Goal: Transaction & Acquisition: Register for event/course

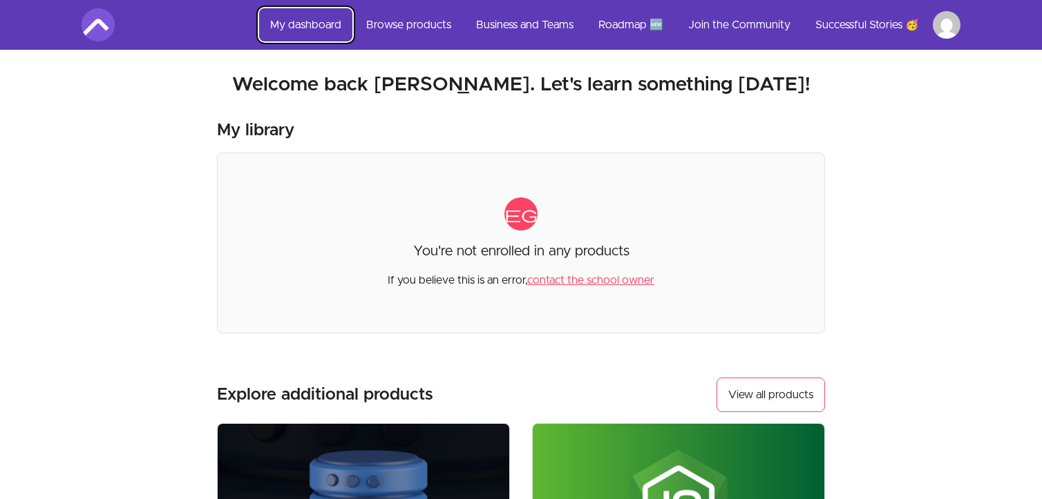
click at [291, 19] on link "My dashboard" at bounding box center [305, 24] width 93 height 33
click at [791, 398] on link "View all products" at bounding box center [770, 395] width 108 height 35
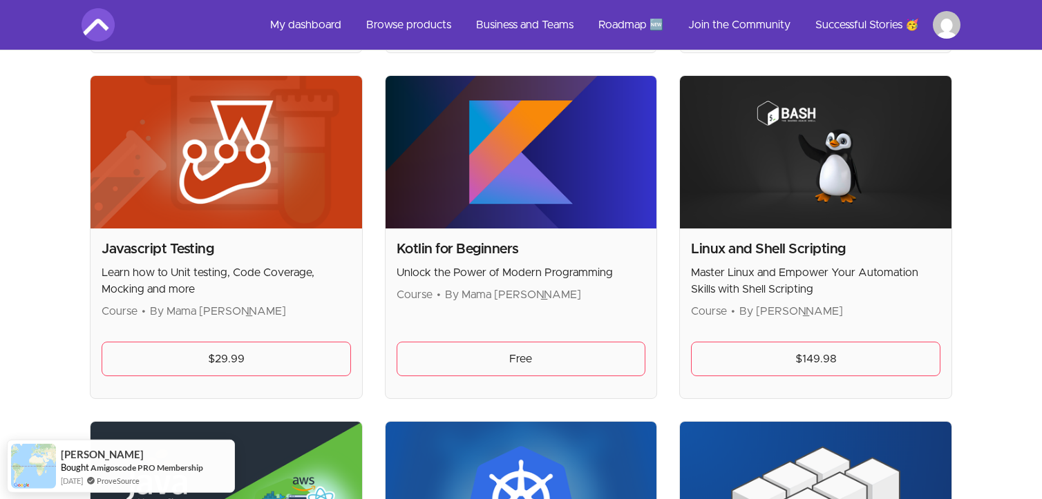
scroll to position [2014, 0]
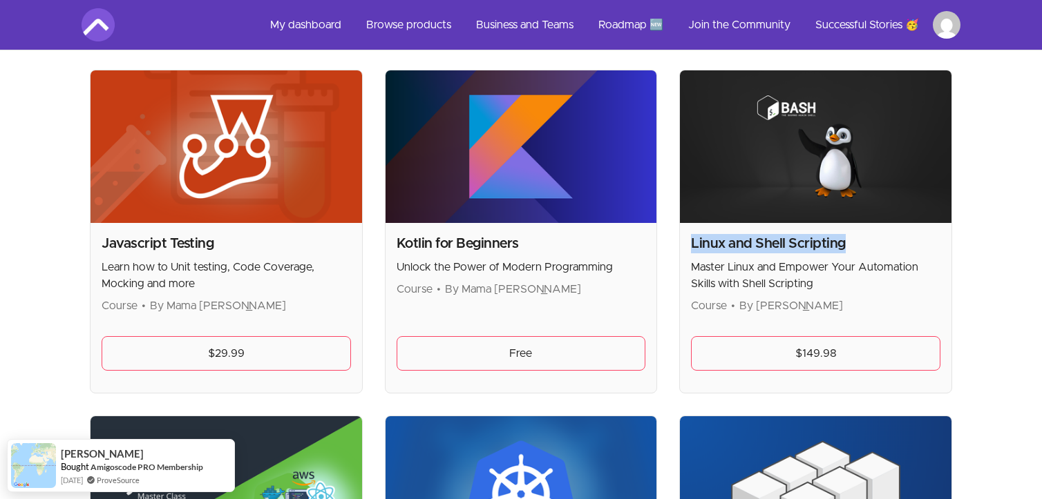
drag, startPoint x: 691, startPoint y: 237, endPoint x: 852, endPoint y: 236, distance: 161.6
click at [852, 236] on h2 "Linux and Shell Scripting" at bounding box center [815, 243] width 249 height 19
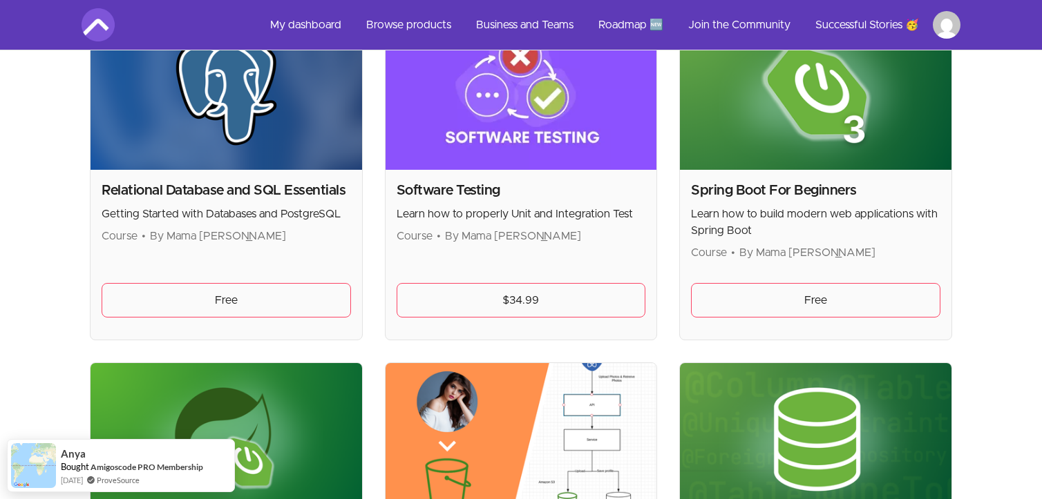
scroll to position [3108, 0]
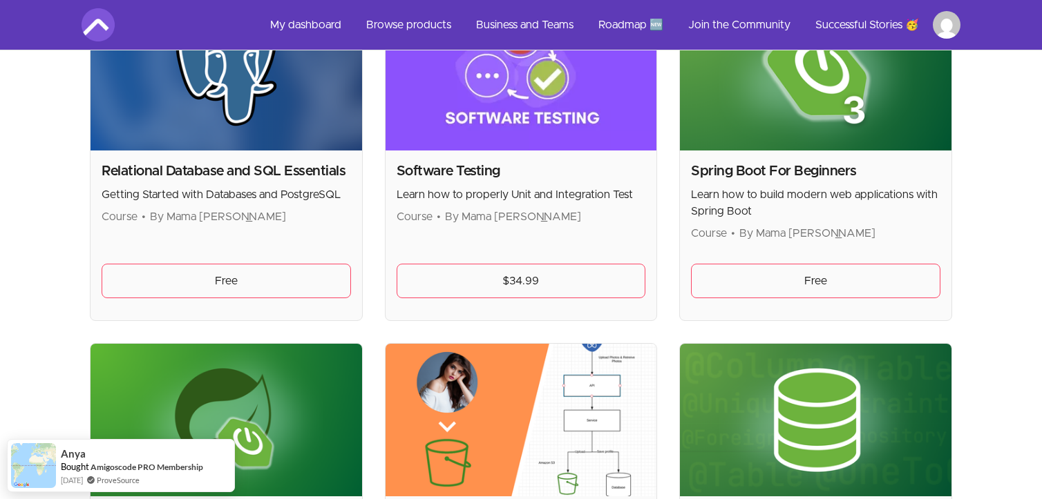
drag, startPoint x: 103, startPoint y: 164, endPoint x: 313, endPoint y: 219, distance: 217.1
click at [313, 219] on div "Relational Database and SQL Essentials Getting Started with Databases and Postg…" at bounding box center [226, 194] width 249 height 64
click at [335, 223] on div "Relational Database and SQL Essentials Getting Started with Databases and Postg…" at bounding box center [225, 236] width 271 height 170
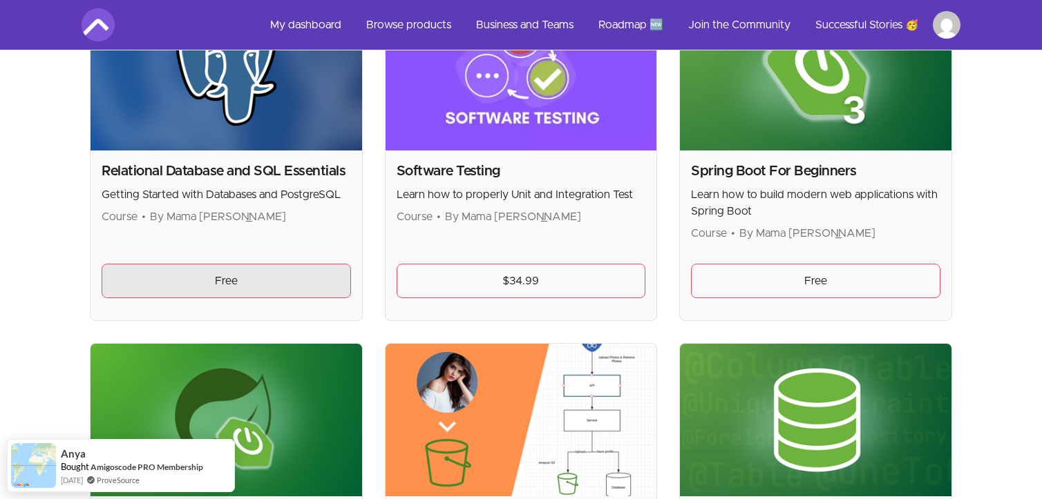
click at [255, 276] on link "Free" at bounding box center [226, 281] width 249 height 35
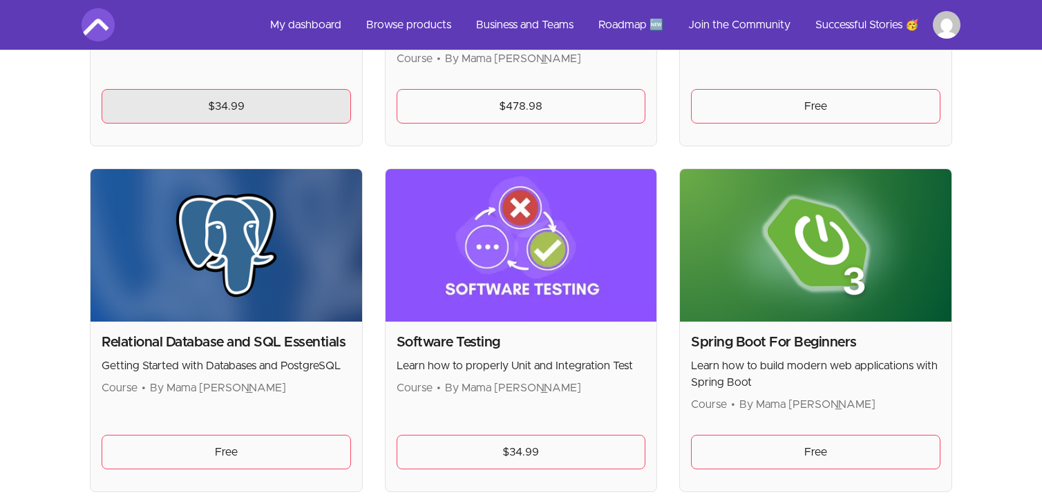
scroll to position [3004, 0]
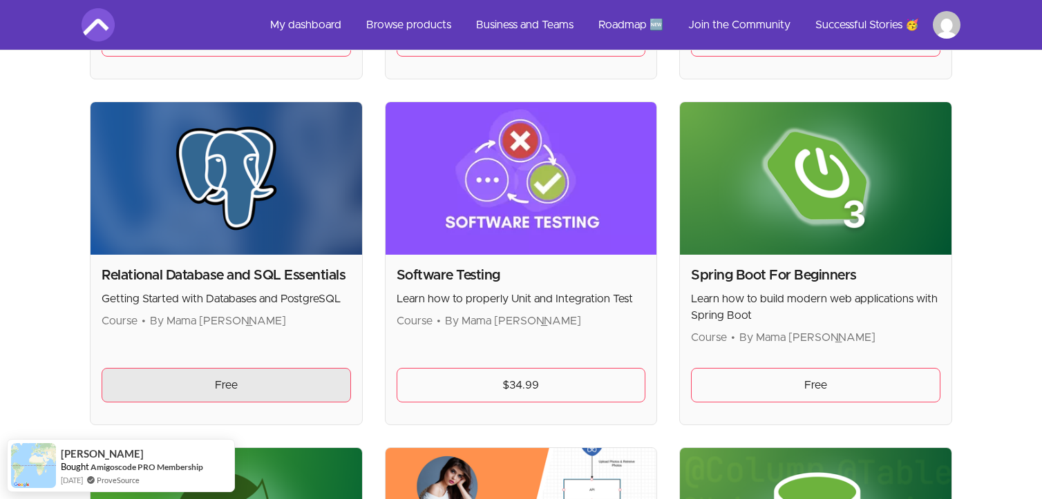
click at [227, 376] on link "Free" at bounding box center [226, 385] width 249 height 35
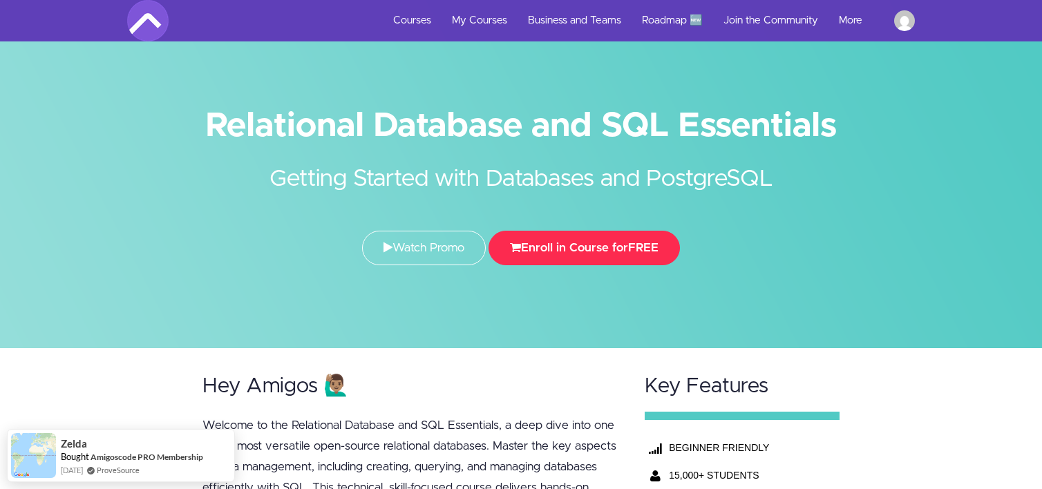
click at [580, 251] on button "Enroll in Course for FREE" at bounding box center [583, 248] width 191 height 35
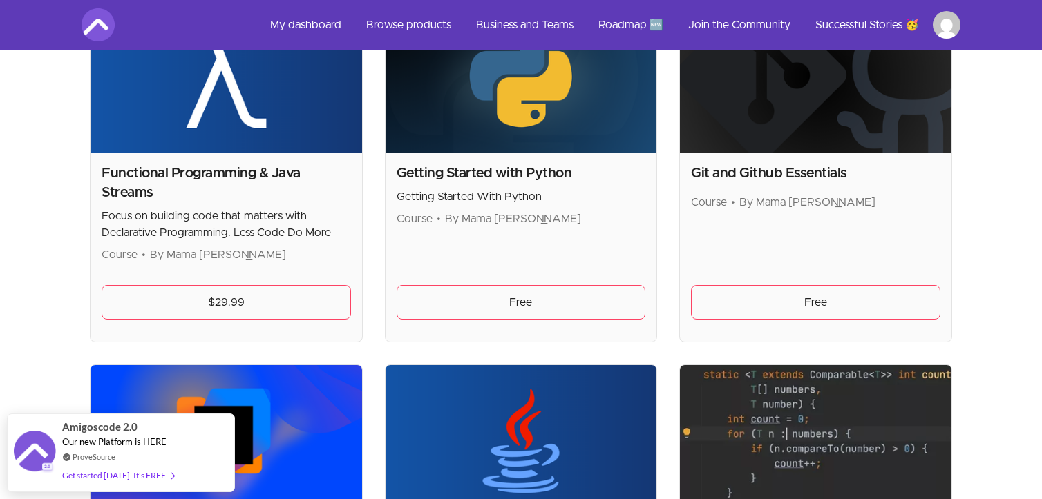
scroll to position [1036, 0]
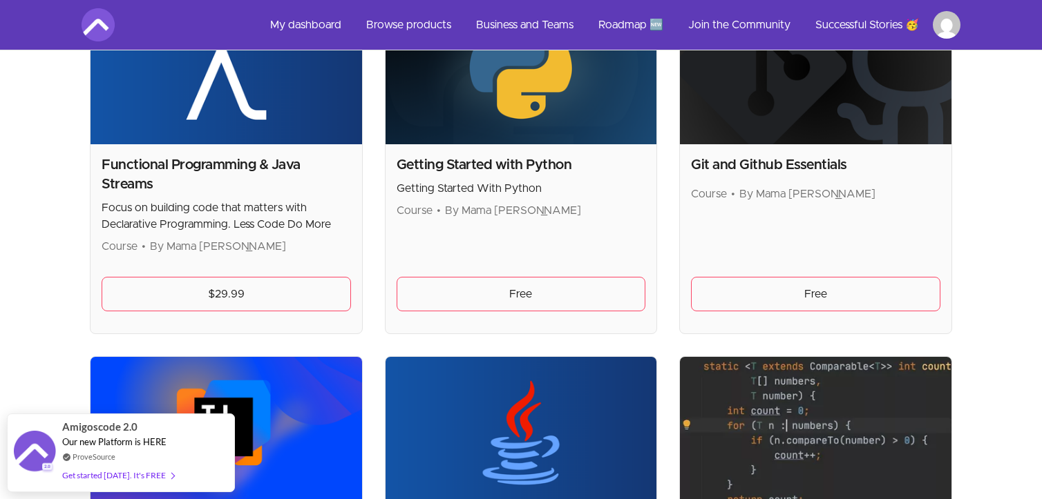
drag, startPoint x: 687, startPoint y: 151, endPoint x: 903, endPoint y: 194, distance: 220.5
click at [903, 194] on div "Git and Github Essentials Course • By Mama Samba Braima Nelson Free" at bounding box center [815, 238] width 271 height 189
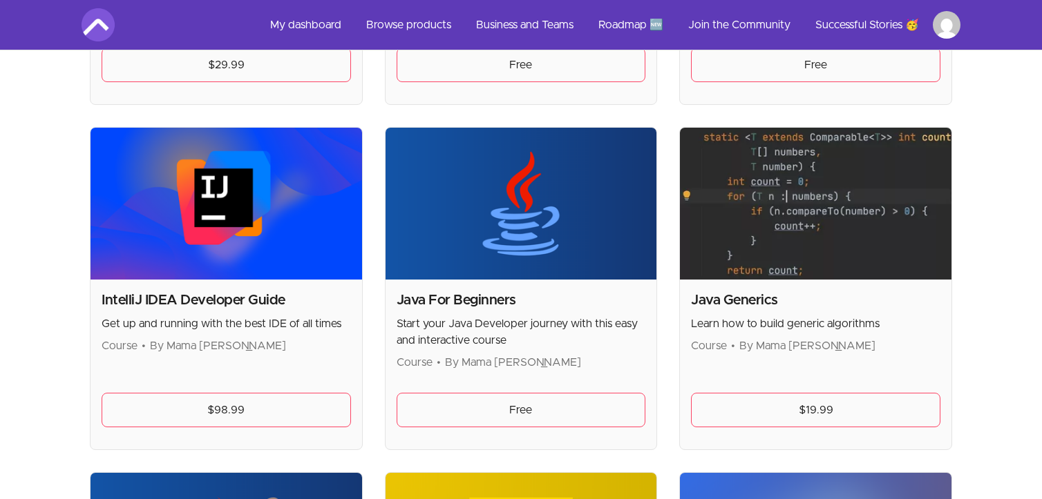
scroll to position [1266, 0]
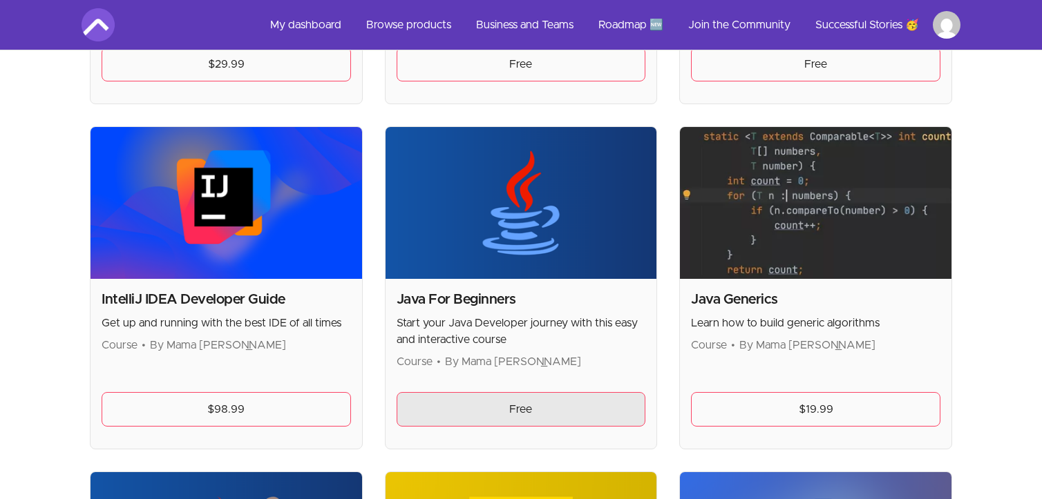
click at [537, 400] on link "Free" at bounding box center [520, 409] width 249 height 35
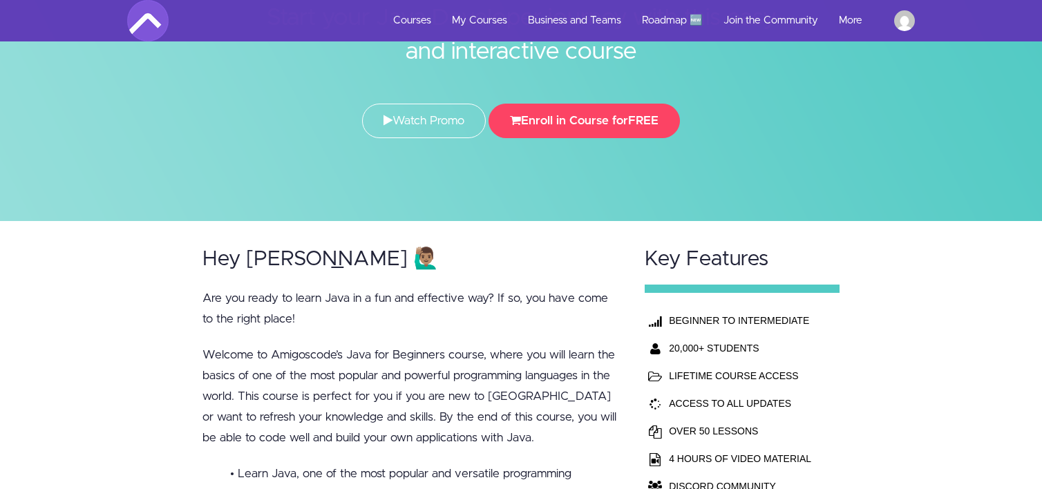
scroll to position [172, 0]
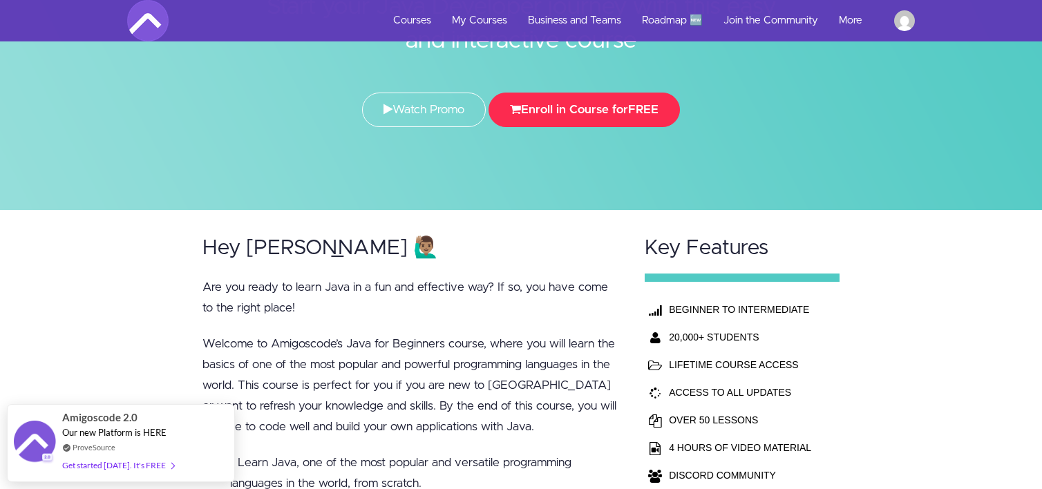
click at [566, 113] on button "Enroll in Course for FREE" at bounding box center [583, 110] width 191 height 35
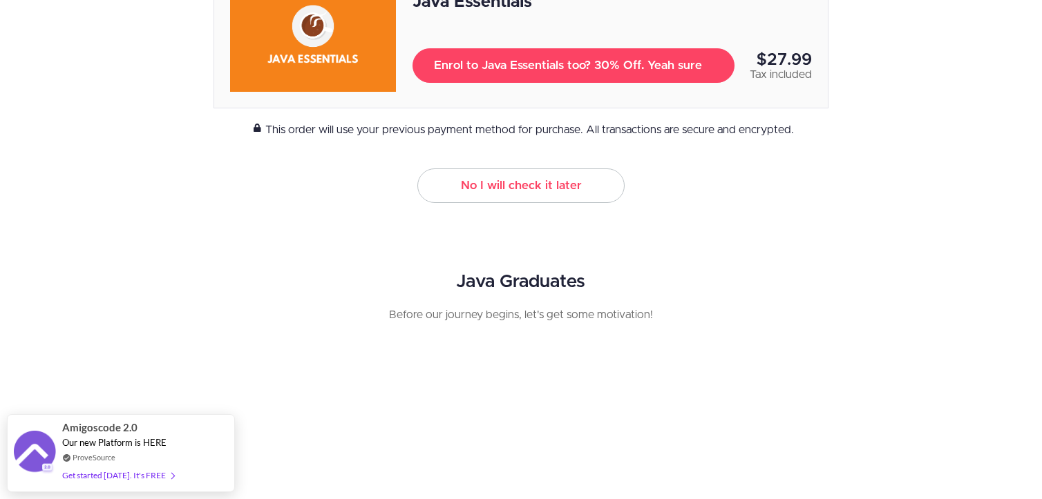
scroll to position [403, 0]
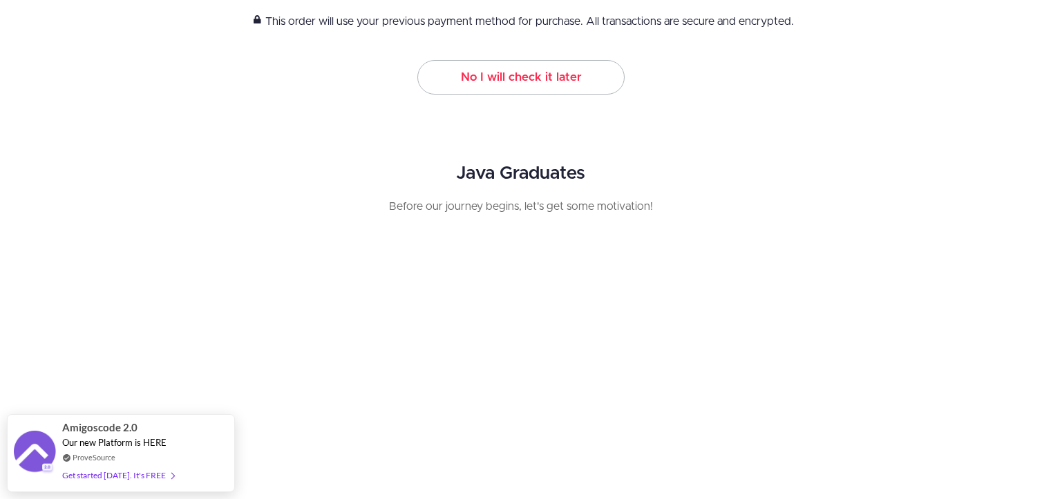
click at [515, 77] on link "No I will check it later" at bounding box center [520, 77] width 207 height 35
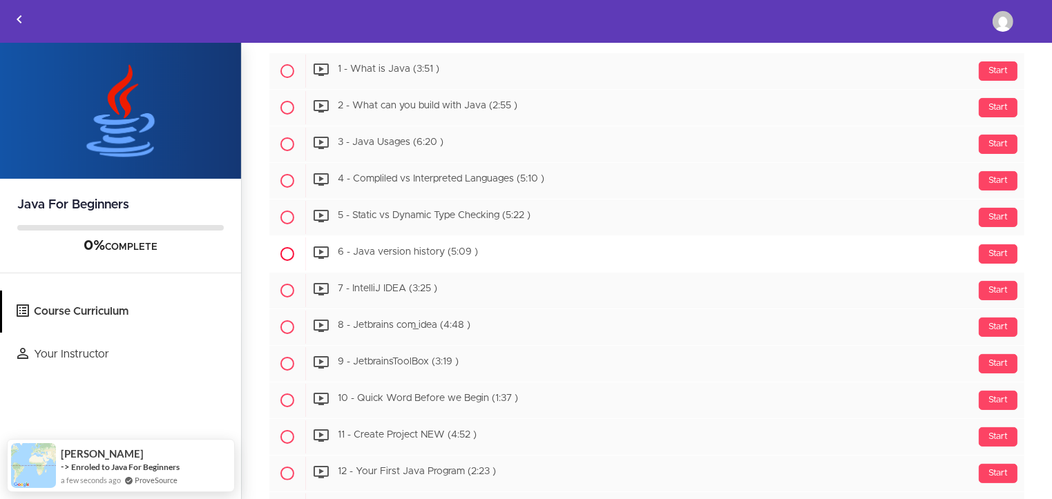
scroll to position [230, 0]
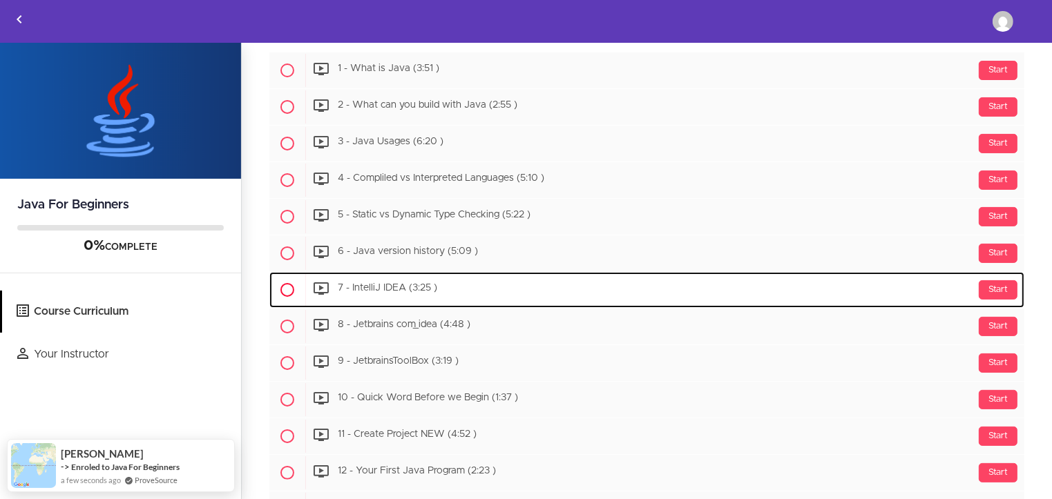
click at [374, 288] on span "7 - IntelliJ IDEA (3:25 )" at bounding box center [387, 289] width 99 height 10
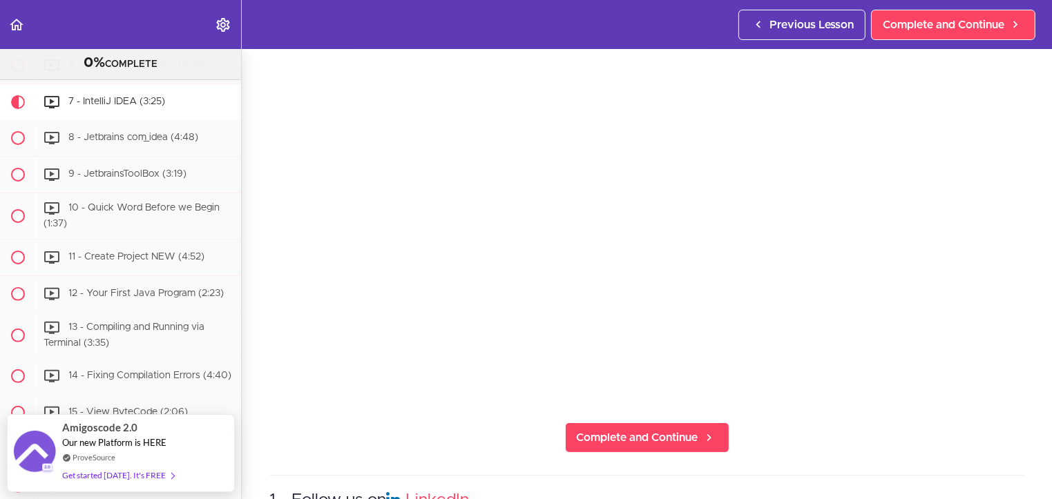
scroll to position [115, 0]
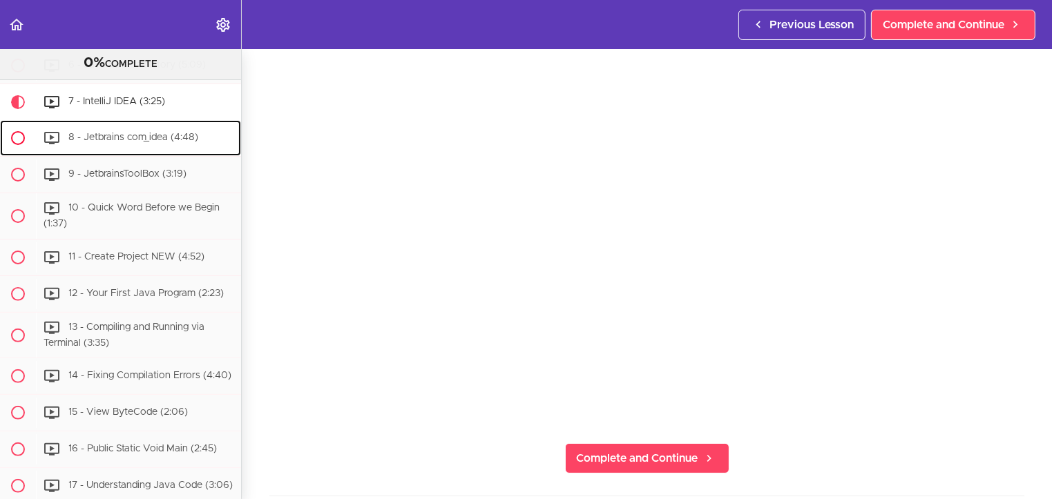
click at [125, 133] on span "8 - Jetbrains com_idea (4:48)" at bounding box center [133, 138] width 130 height 10
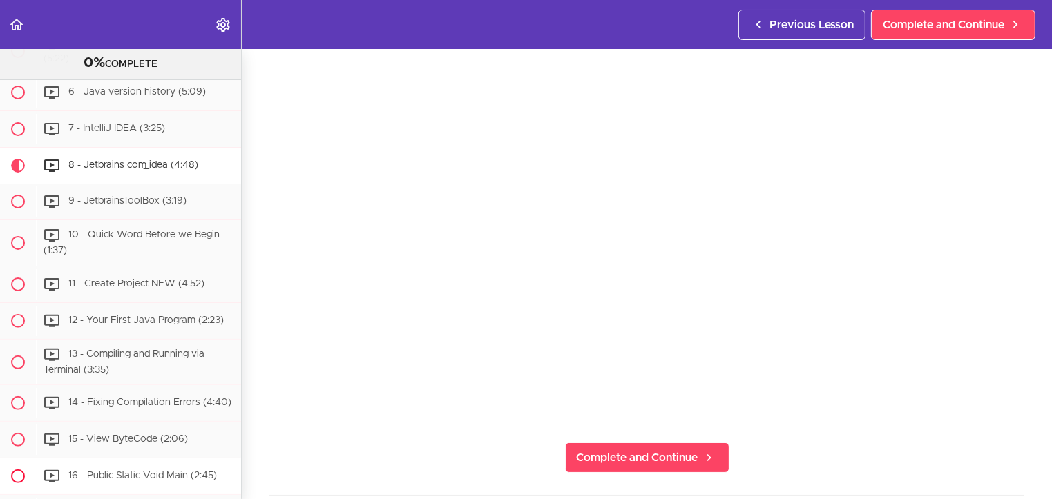
scroll to position [381, 0]
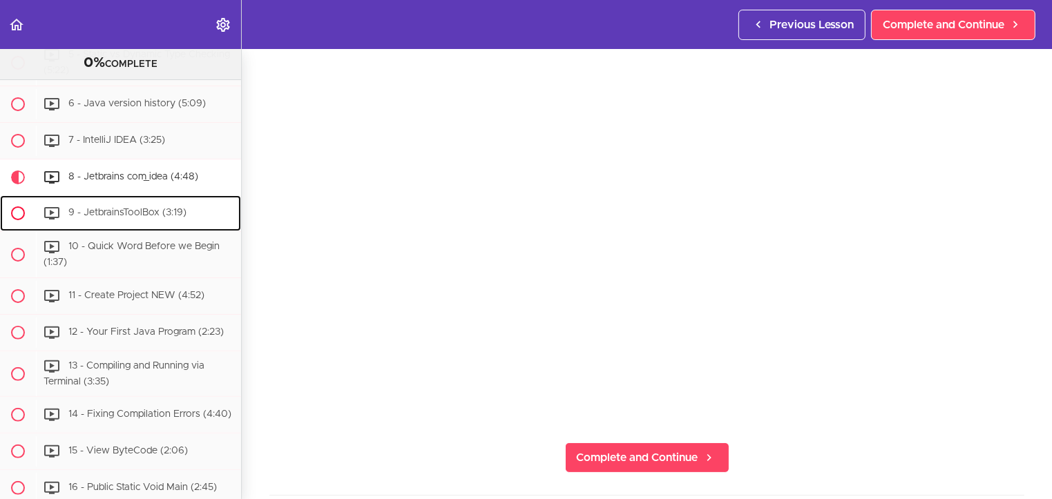
click at [128, 208] on span "9 - JetbrainsToolBox (3:19)" at bounding box center [127, 213] width 118 height 10
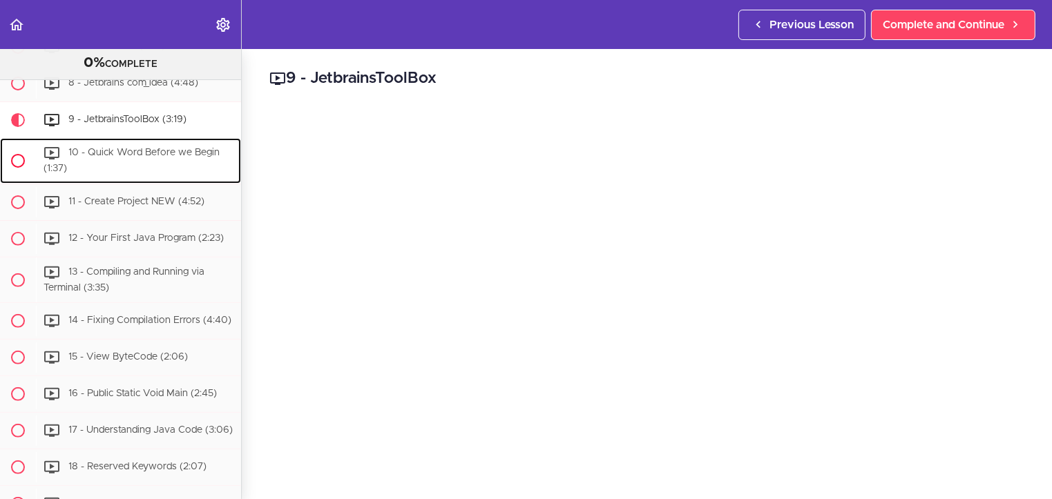
click at [149, 148] on span "10 - Quick Word Before we Begin (1:37)" at bounding box center [132, 161] width 176 height 26
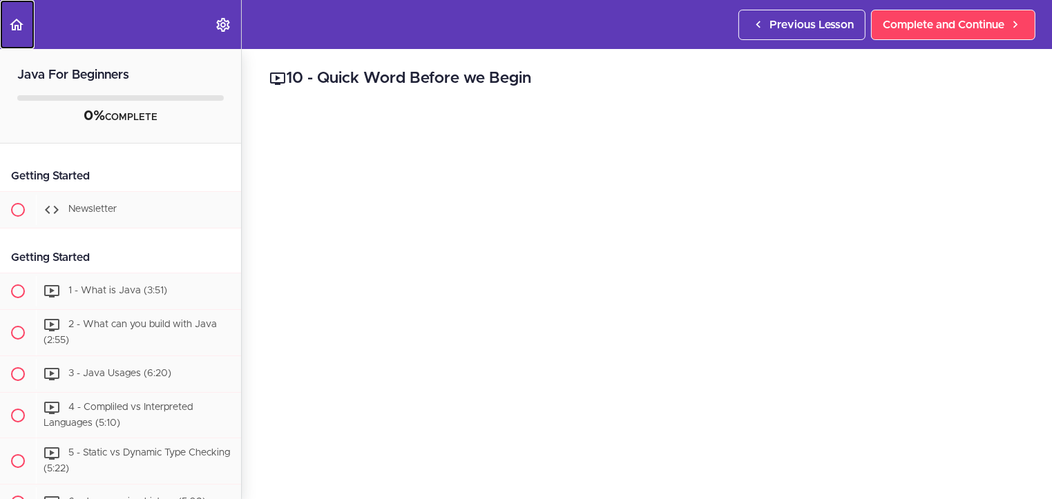
click at [11, 17] on icon "Back to course curriculum" at bounding box center [16, 25] width 17 height 17
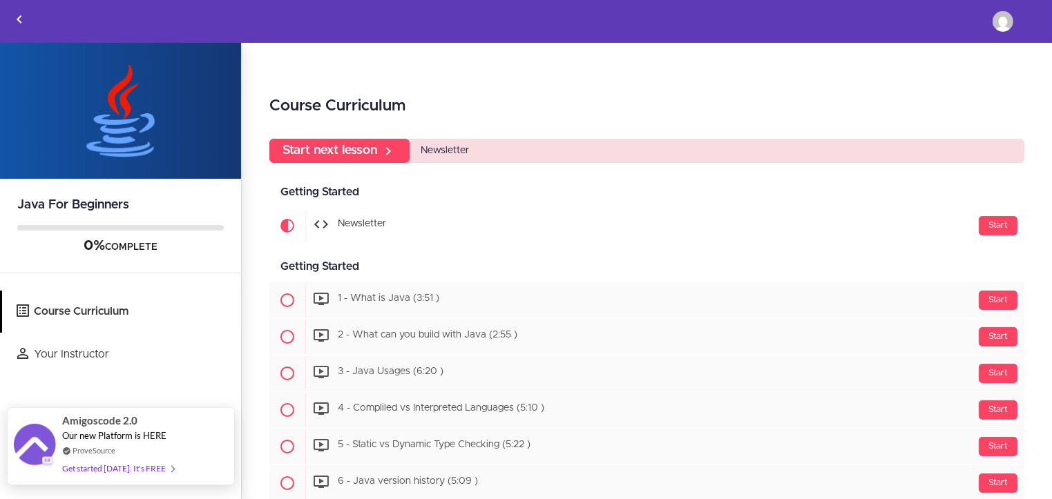
click at [146, 468] on div "Get started [DATE]. It's FREE" at bounding box center [118, 469] width 112 height 16
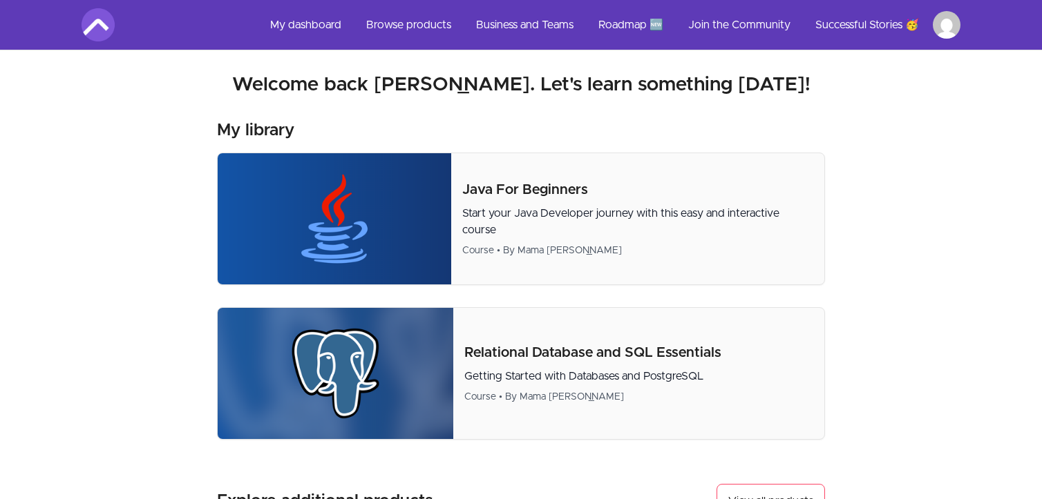
click at [19, 10] on div "My dashboard Browse products Business and Teams Roadmap 🆕 Join the Community Su…" at bounding box center [521, 25] width 1042 height 50
click at [315, 21] on link "My dashboard" at bounding box center [305, 24] width 93 height 33
click at [300, 31] on link "My dashboard" at bounding box center [305, 24] width 93 height 33
click at [428, 21] on link "Browse products" at bounding box center [408, 24] width 107 height 33
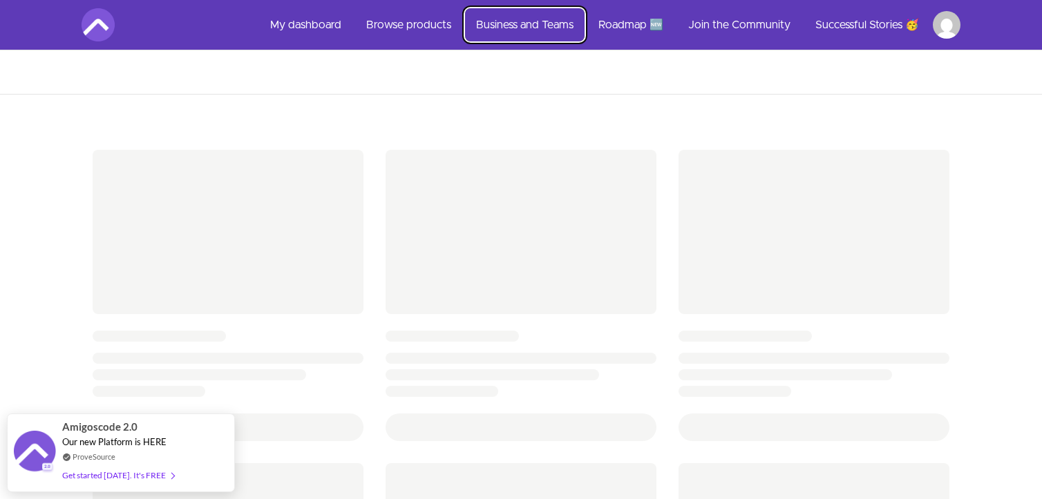
click at [533, 28] on link "Business and Teams" at bounding box center [524, 24] width 119 height 33
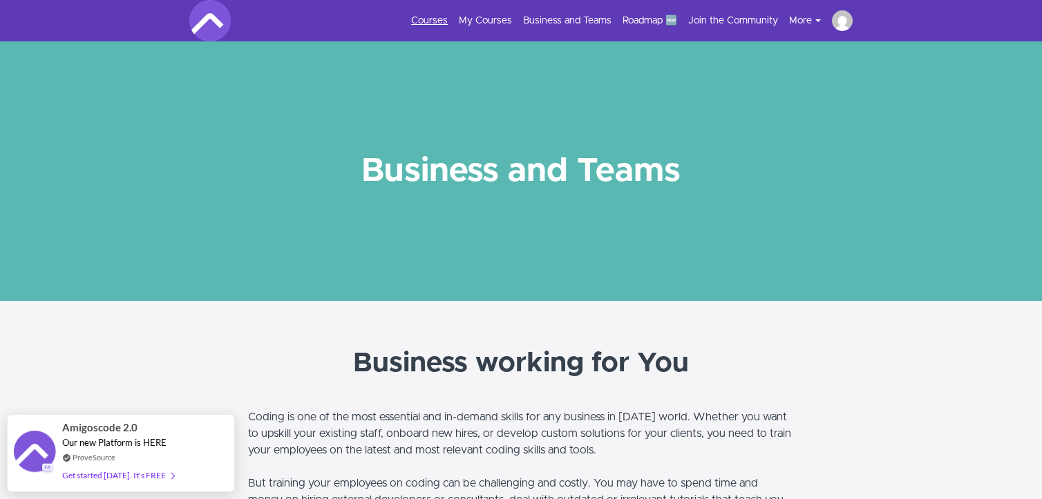
click at [424, 18] on link "Courses" at bounding box center [429, 21] width 37 height 14
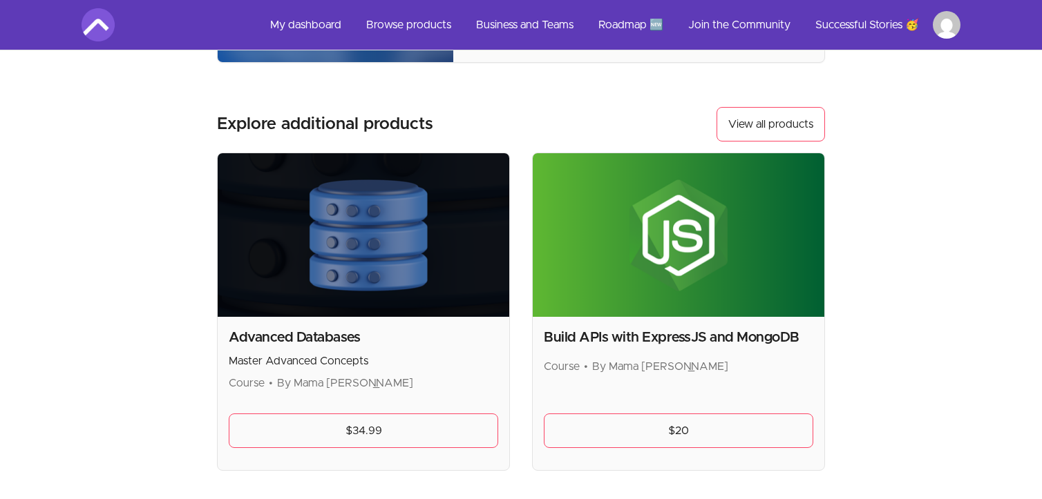
scroll to position [139, 0]
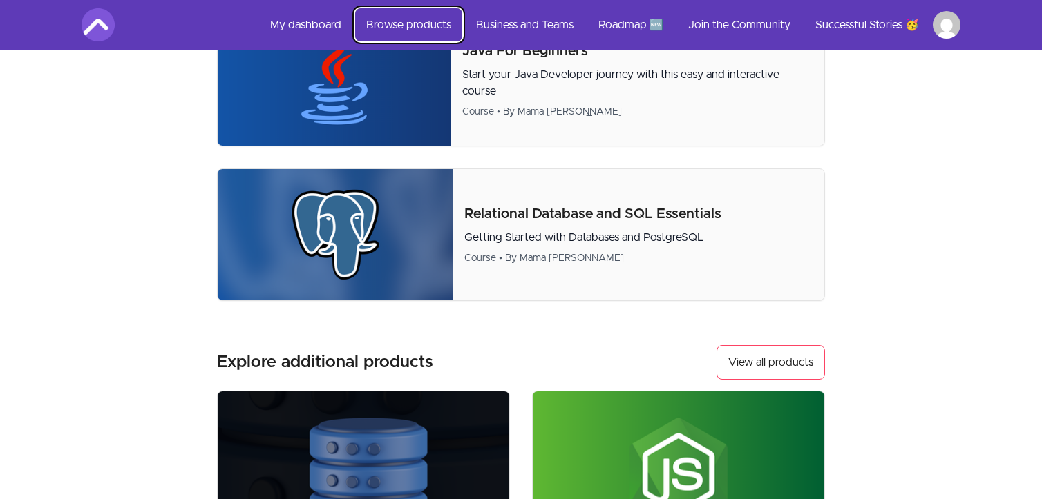
click at [412, 20] on link "Browse products" at bounding box center [408, 24] width 107 height 33
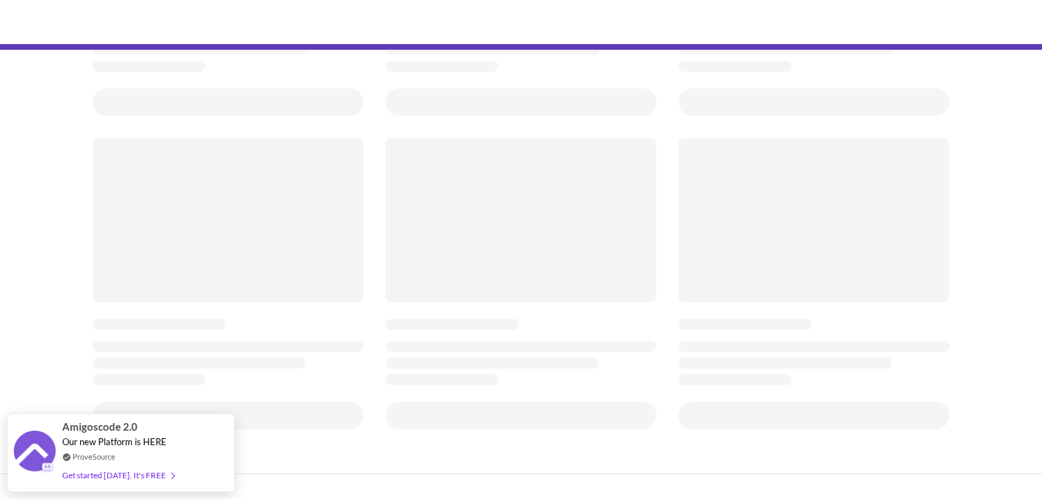
scroll to position [403, 0]
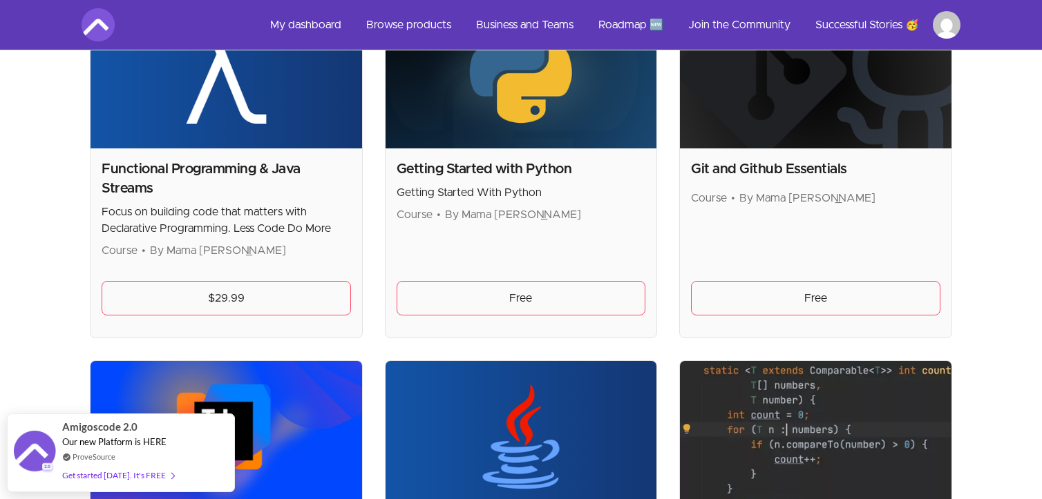
scroll to position [1036, 0]
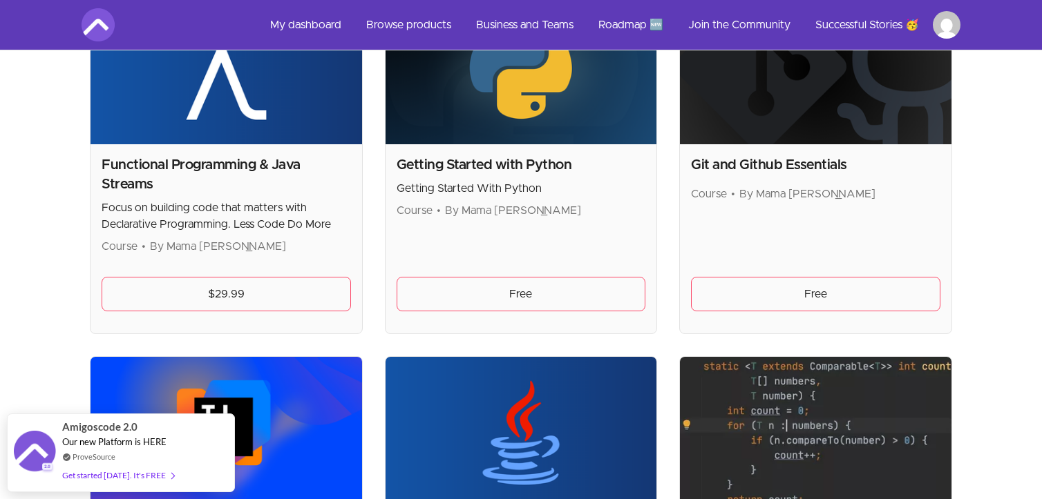
drag, startPoint x: 395, startPoint y: 160, endPoint x: 582, endPoint y: 228, distance: 198.4
click at [577, 228] on div "Getting Started with Python Getting Started With Python Course • By Mama Samba …" at bounding box center [520, 238] width 271 height 189
drag, startPoint x: 604, startPoint y: 229, endPoint x: 611, endPoint y: 224, distance: 8.1
click at [611, 226] on div "Getting Started with Python Getting Started With Python Course • By Mama Samba …" at bounding box center [520, 238] width 271 height 189
click at [612, 223] on div "Getting Started with Python Getting Started With Python Course • By Mama Samba …" at bounding box center [520, 238] width 271 height 189
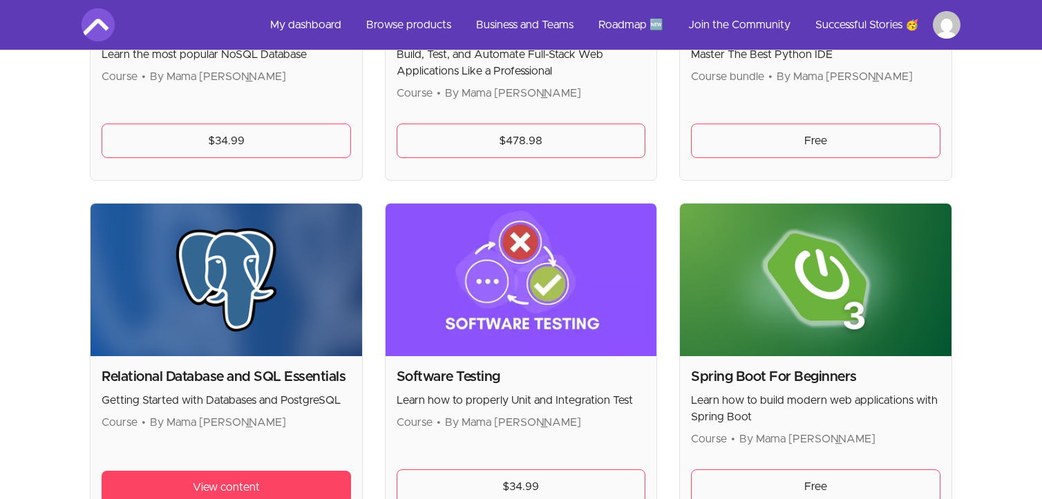
scroll to position [2877, 0]
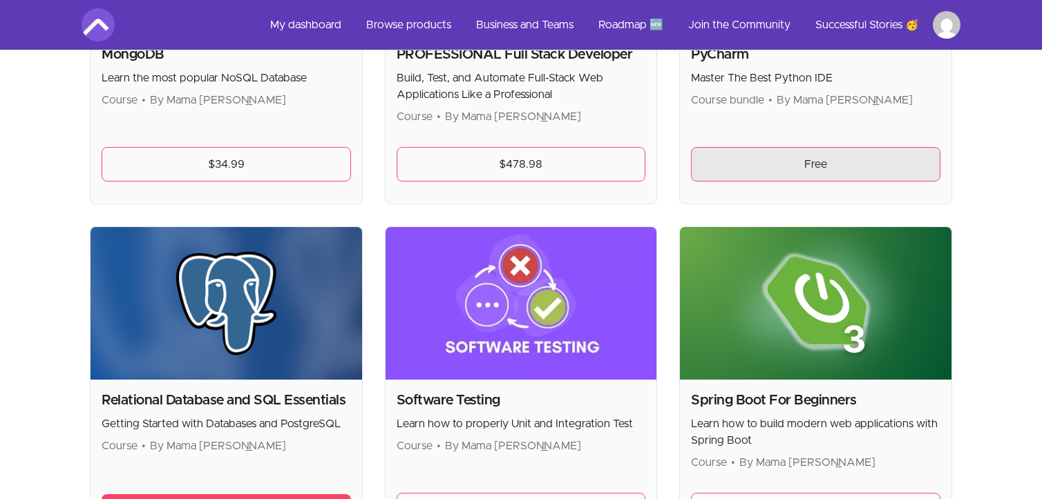
click at [832, 170] on link "Free" at bounding box center [815, 164] width 249 height 35
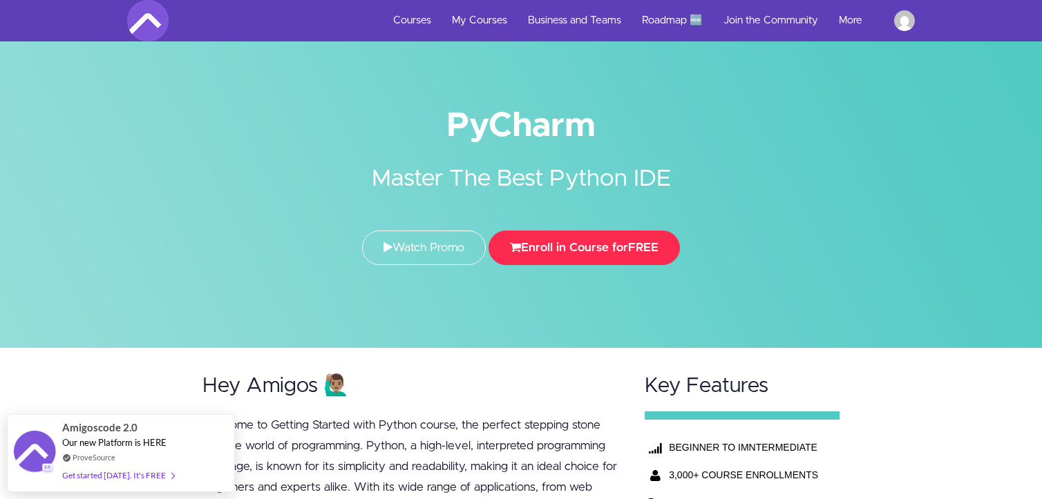
click at [619, 250] on button "Enroll in Course for FREE" at bounding box center [583, 248] width 191 height 35
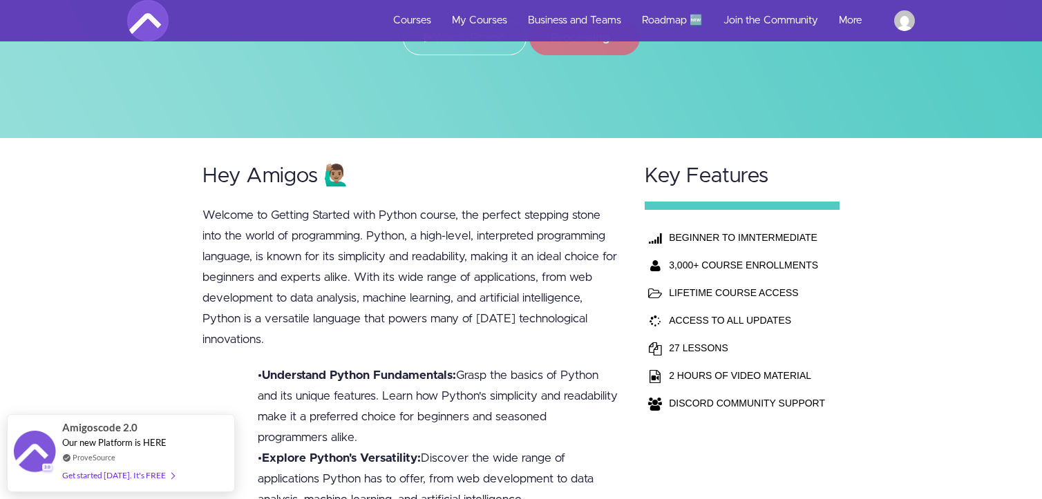
scroll to position [287, 0]
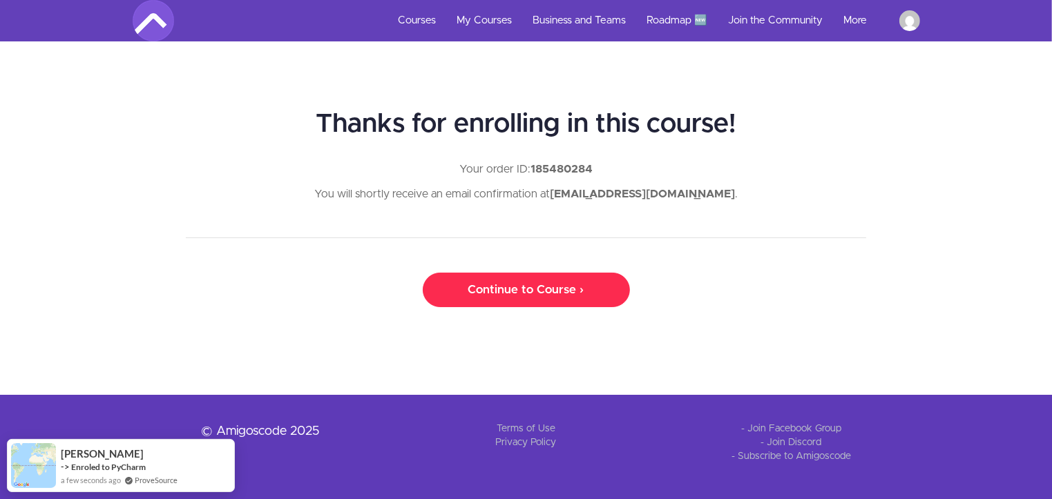
click at [517, 296] on link "Continue to Course ›" at bounding box center [526, 290] width 207 height 35
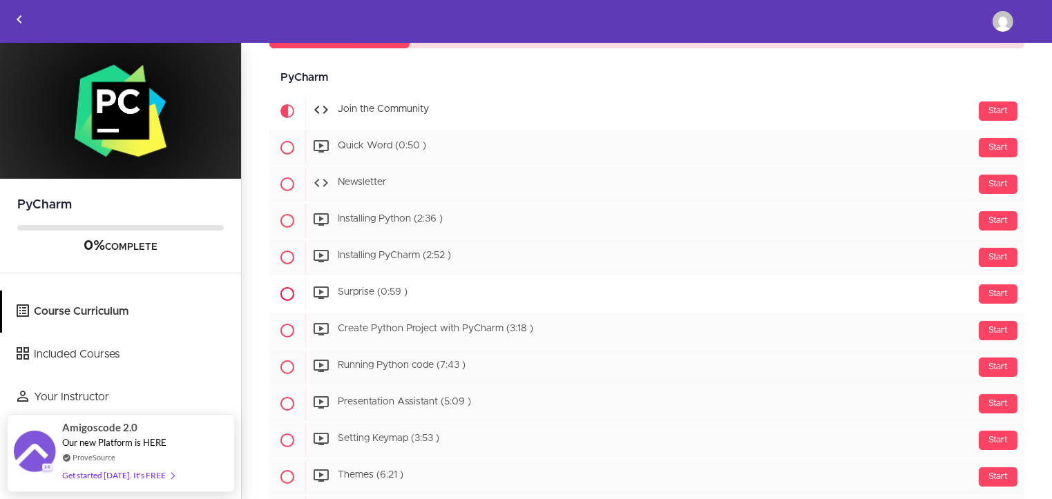
scroll to position [230, 0]
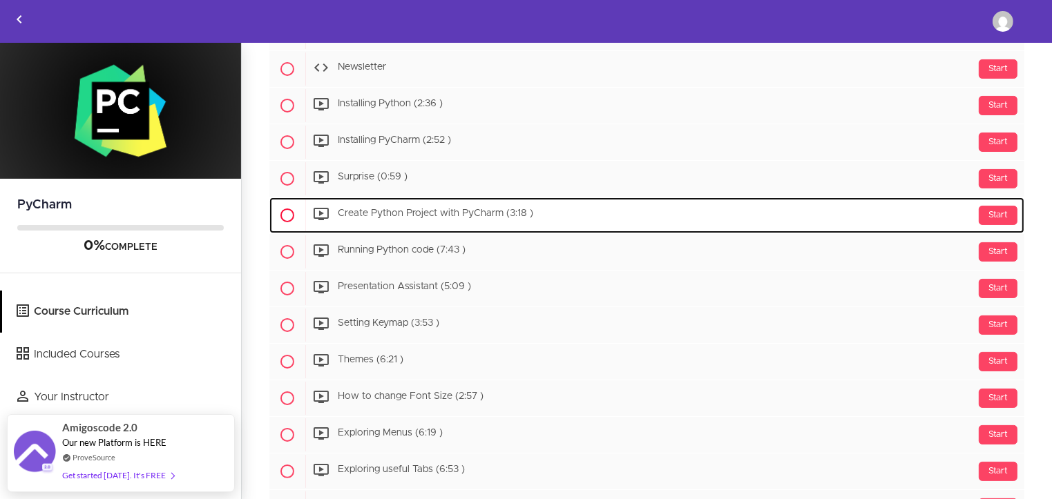
click at [419, 210] on span "Create Python Project with PyCharm (3:18 )" at bounding box center [435, 214] width 195 height 10
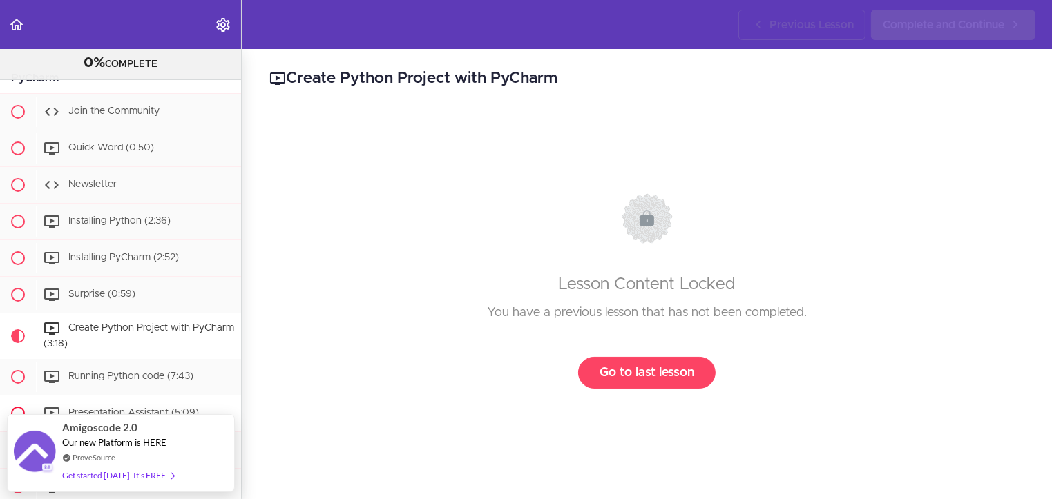
scroll to position [79, 0]
click at [112, 264] on div "Installing PyCharm (2:52)" at bounding box center [138, 259] width 205 height 30
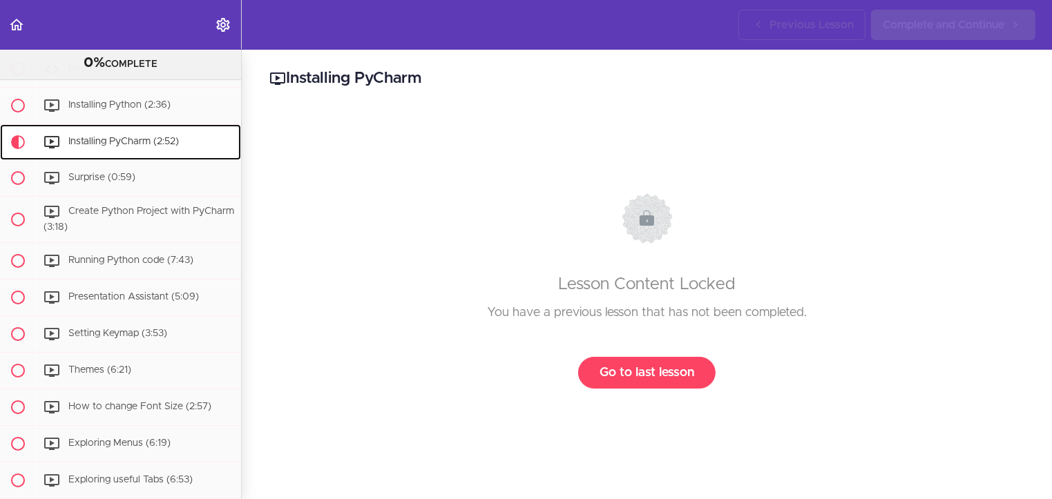
scroll to position [220, 0]
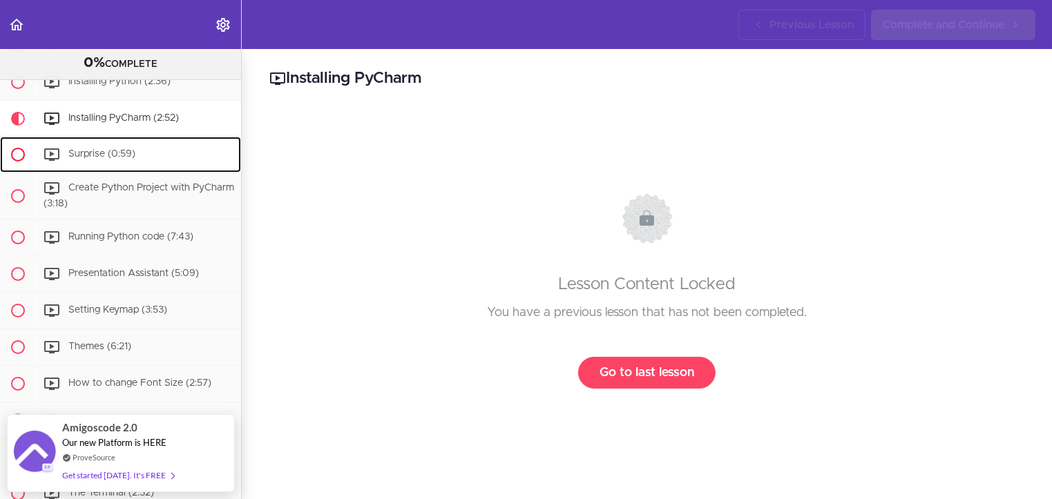
click at [160, 153] on div "Surprise (0:59)" at bounding box center [138, 155] width 205 height 30
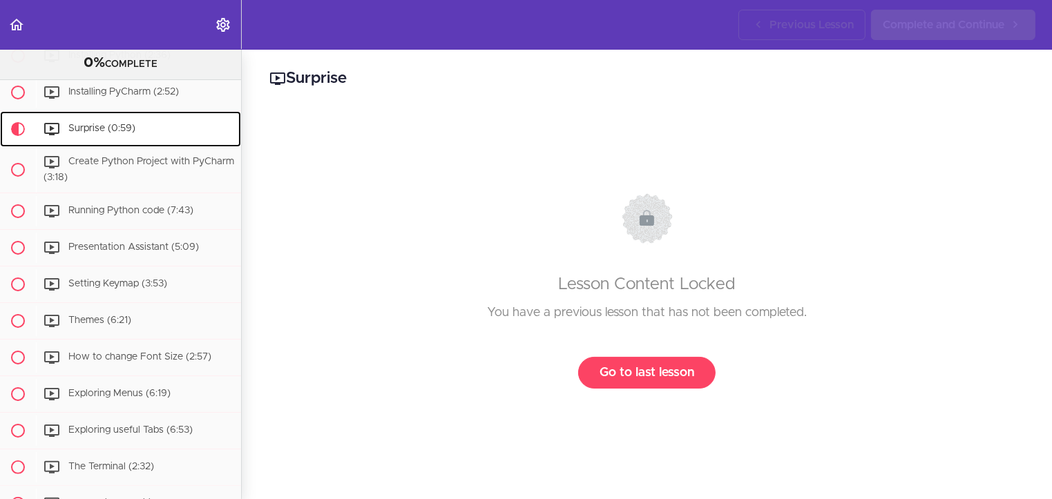
scroll to position [256, 0]
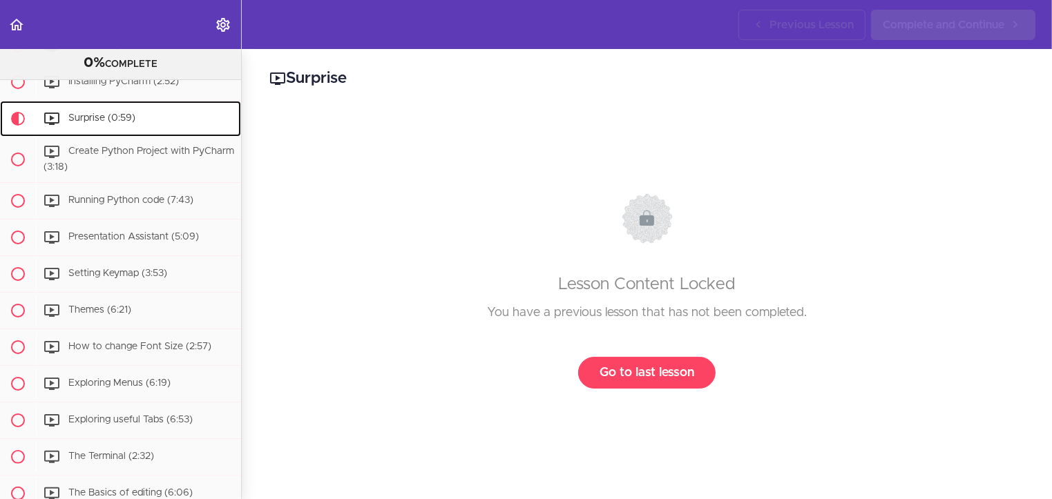
click at [79, 110] on div "Surprise (0:59)" at bounding box center [138, 119] width 205 height 30
click at [97, 121] on span "Surprise (0:59)" at bounding box center [101, 118] width 67 height 10
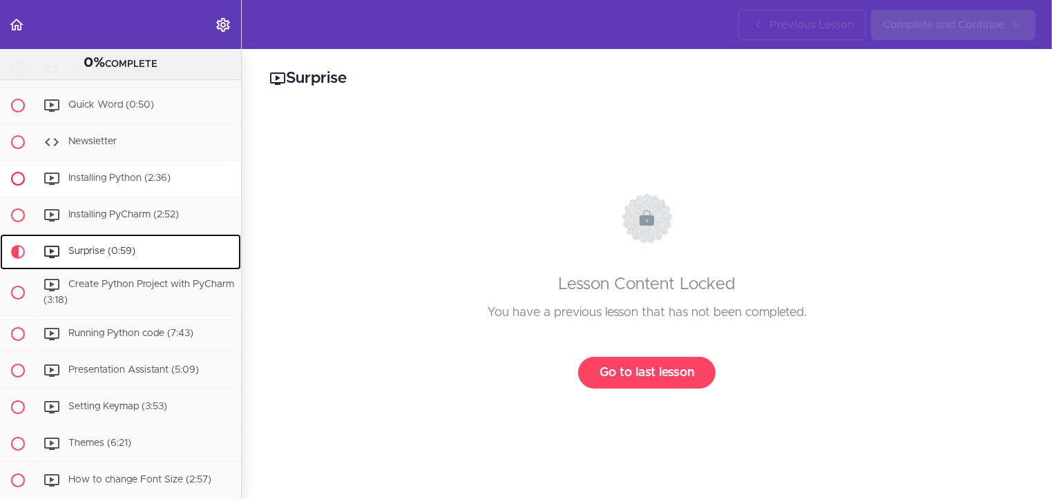
scroll to position [110, 0]
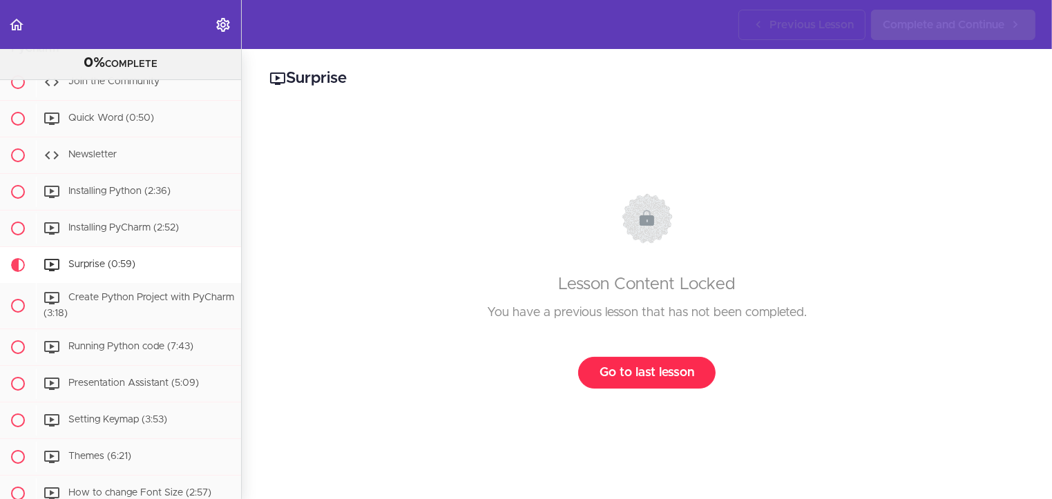
click at [658, 379] on link "Go to last lesson" at bounding box center [646, 373] width 137 height 32
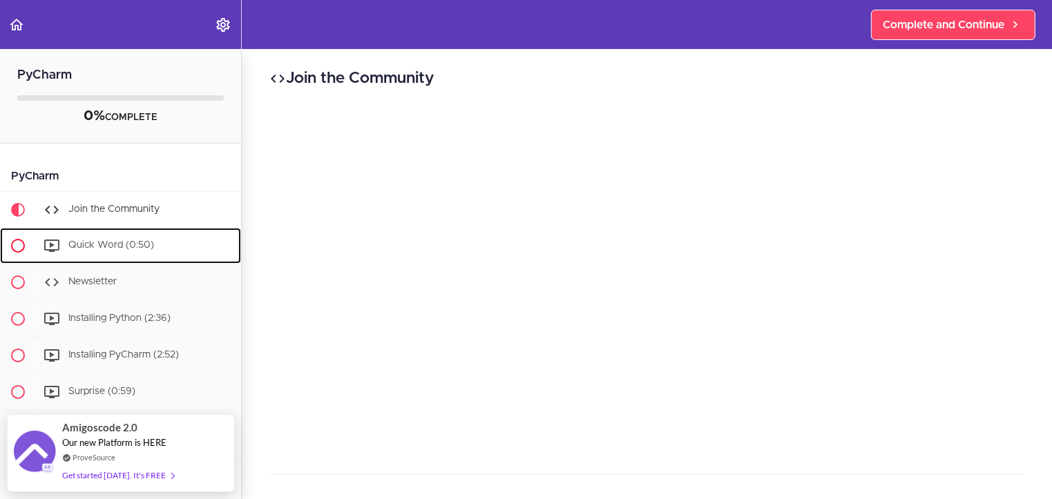
click at [123, 245] on span "Quick Word (0:50)" at bounding box center [111, 245] width 86 height 10
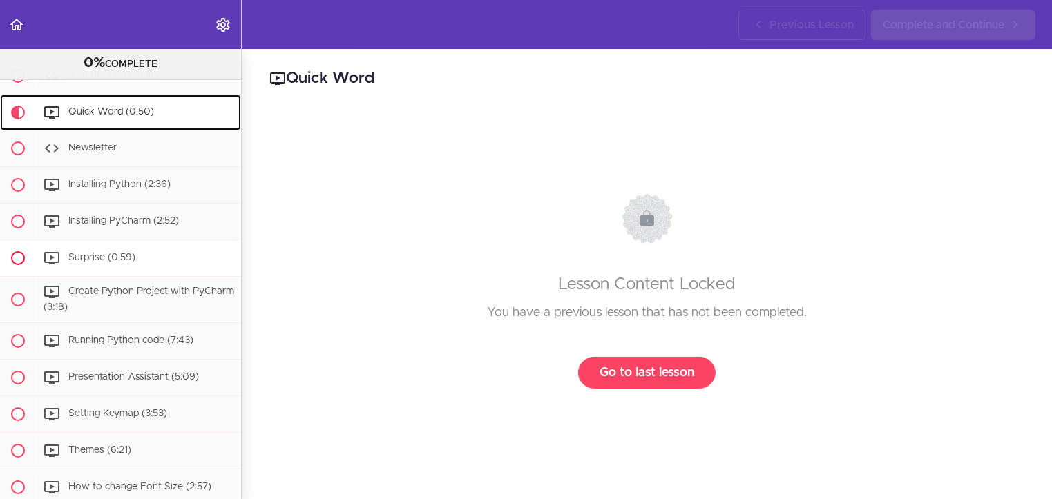
scroll to position [127, 0]
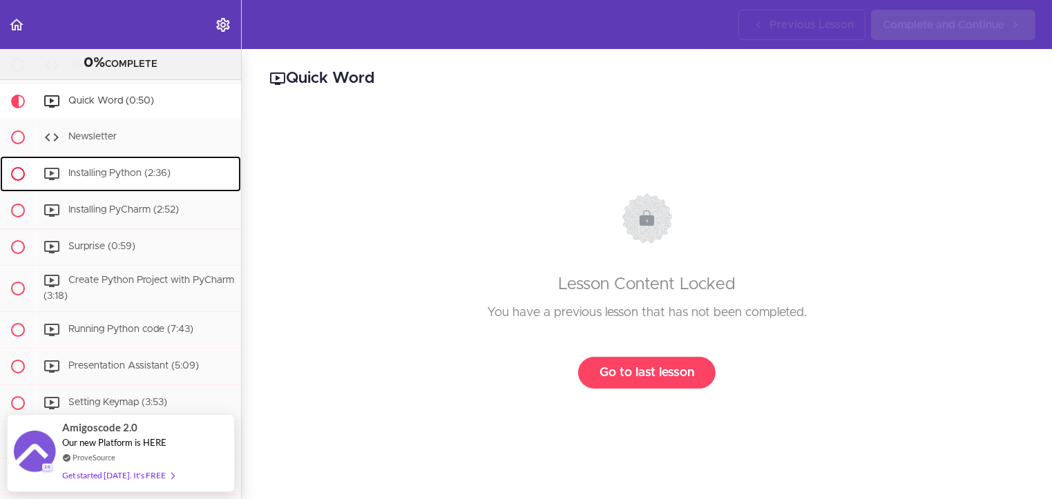
click at [131, 177] on div "Installing Python (2:36)" at bounding box center [138, 174] width 205 height 30
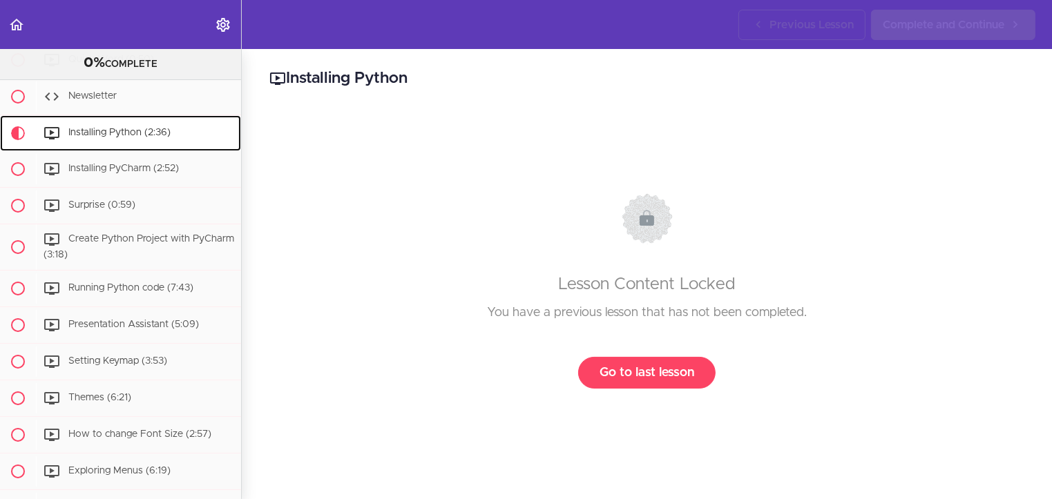
scroll to position [182, 0]
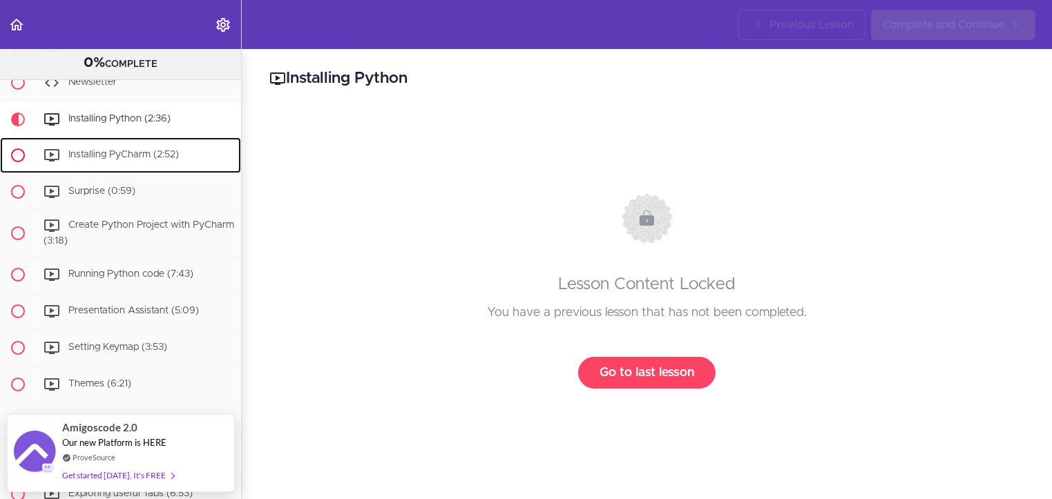
click at [117, 151] on span "Installing PyCharm (2:52)" at bounding box center [123, 155] width 111 height 10
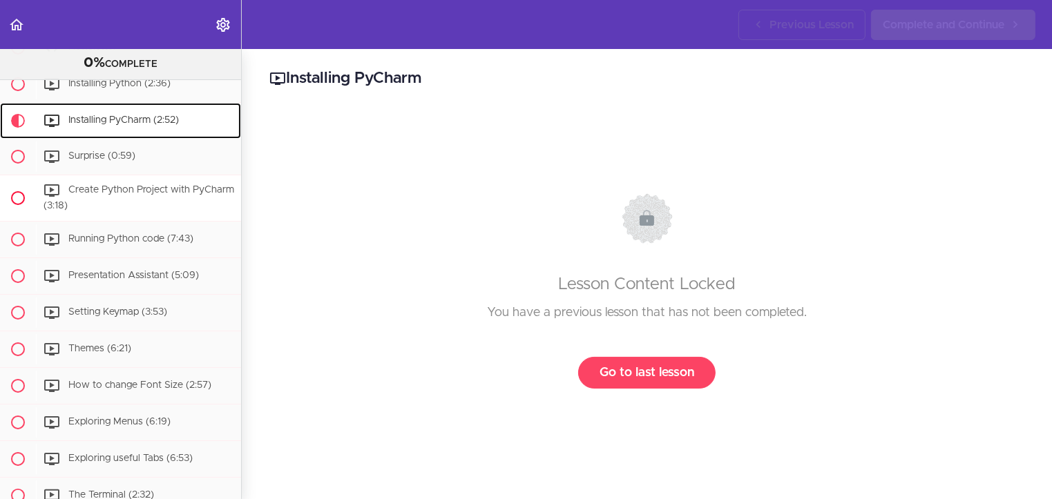
scroll to position [220, 0]
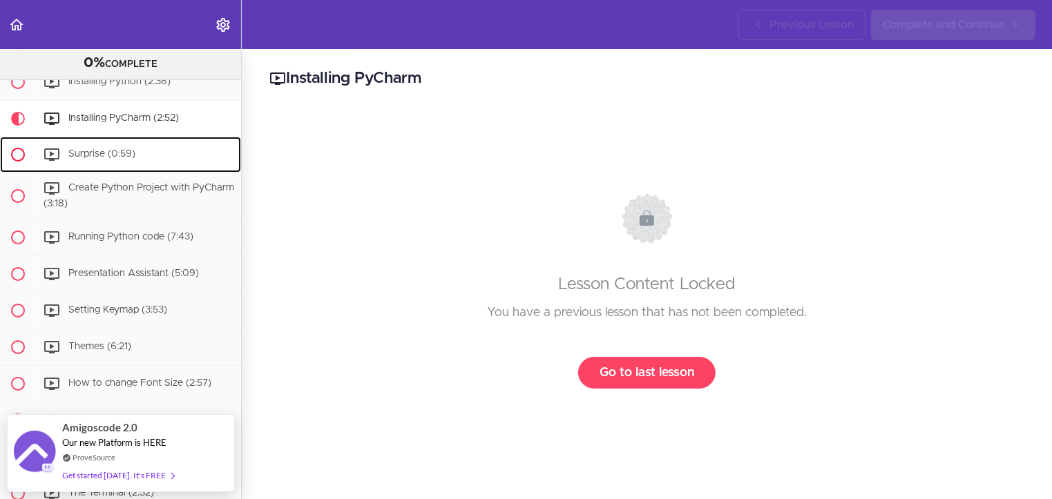
click at [105, 151] on span "Surprise (0:59)" at bounding box center [101, 154] width 67 height 10
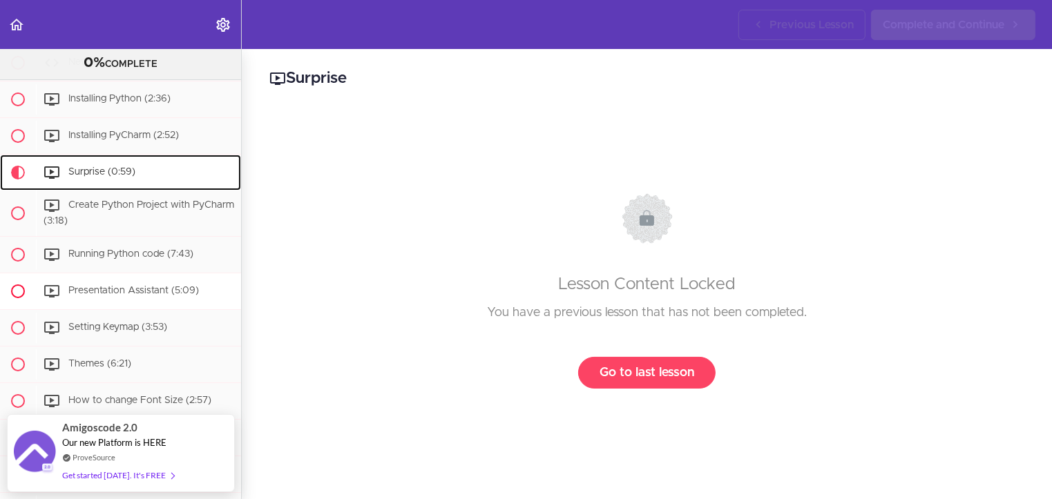
scroll to position [141, 0]
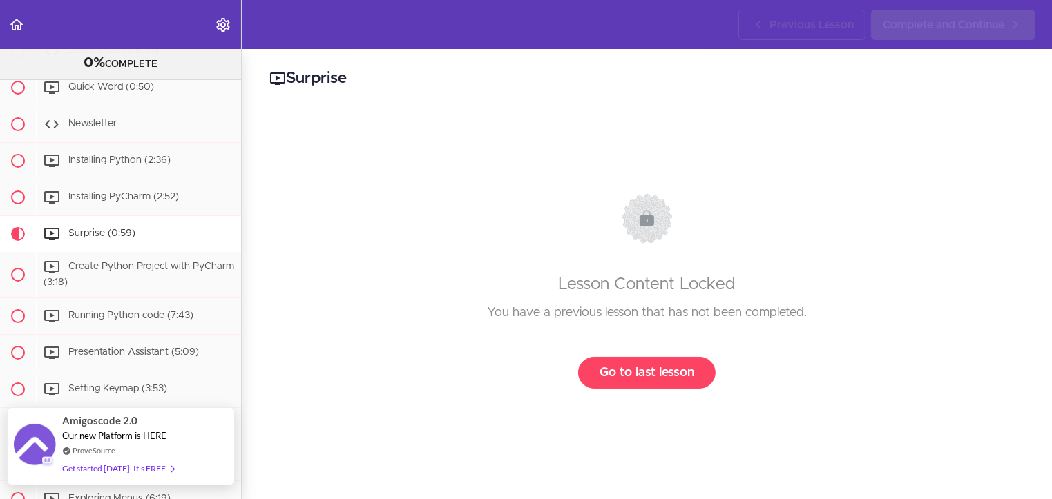
click at [138, 470] on div "Get started today. It's FREE" at bounding box center [118, 469] width 112 height 16
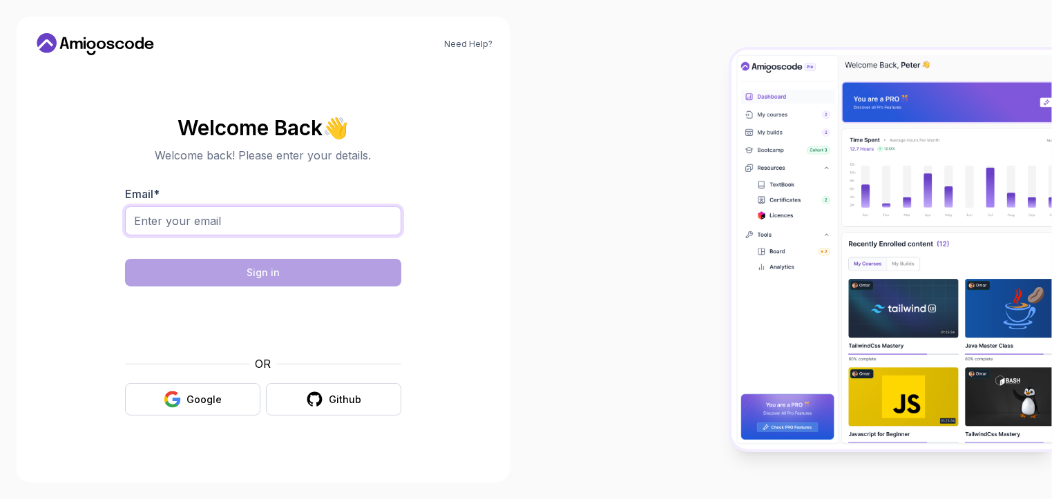
click at [204, 229] on input "Email *" at bounding box center [263, 221] width 276 height 29
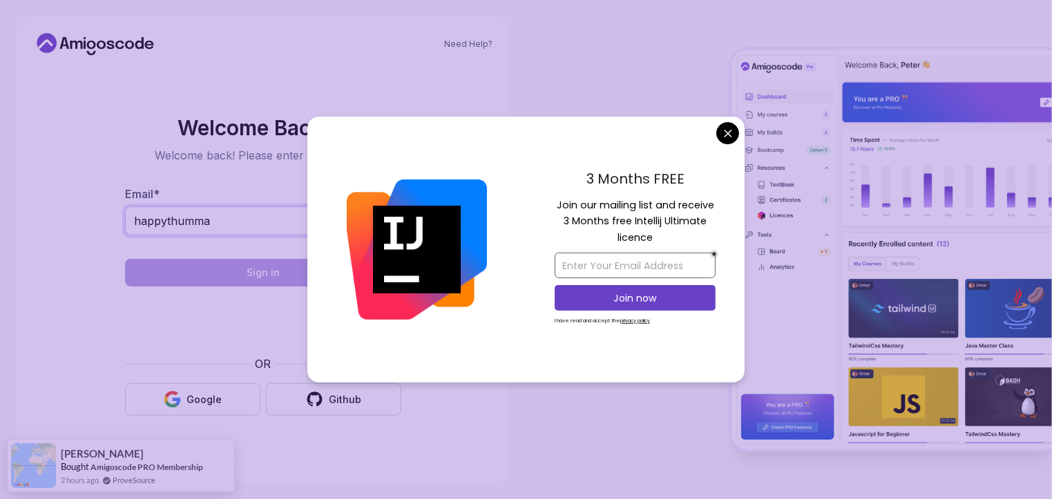
type input "happythumma"
click at [614, 272] on input "email" at bounding box center [635, 266] width 161 height 26
click at [611, 262] on input "email" at bounding box center [635, 266] width 161 height 26
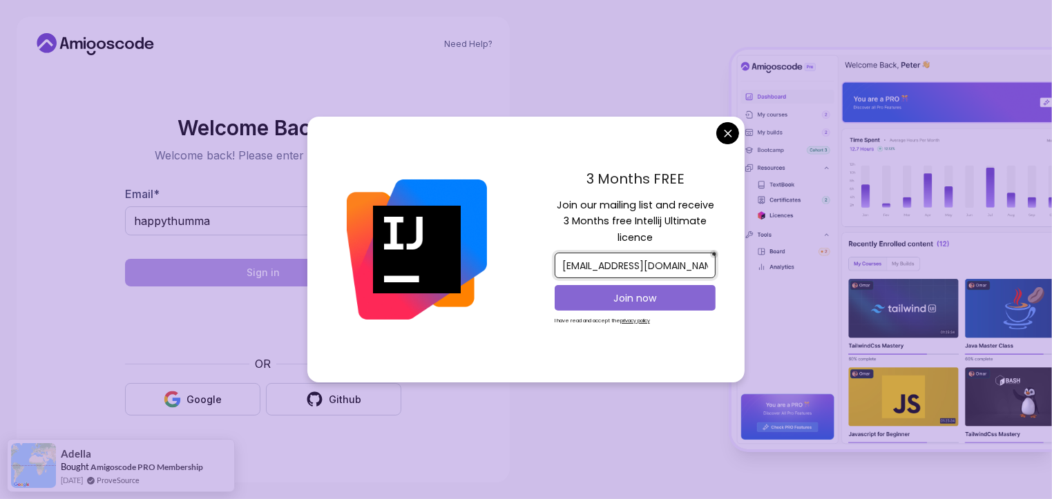
type input "[EMAIL_ADDRESS][DOMAIN_NAME]"
click at [613, 298] on p "Join now" at bounding box center [635, 298] width 131 height 14
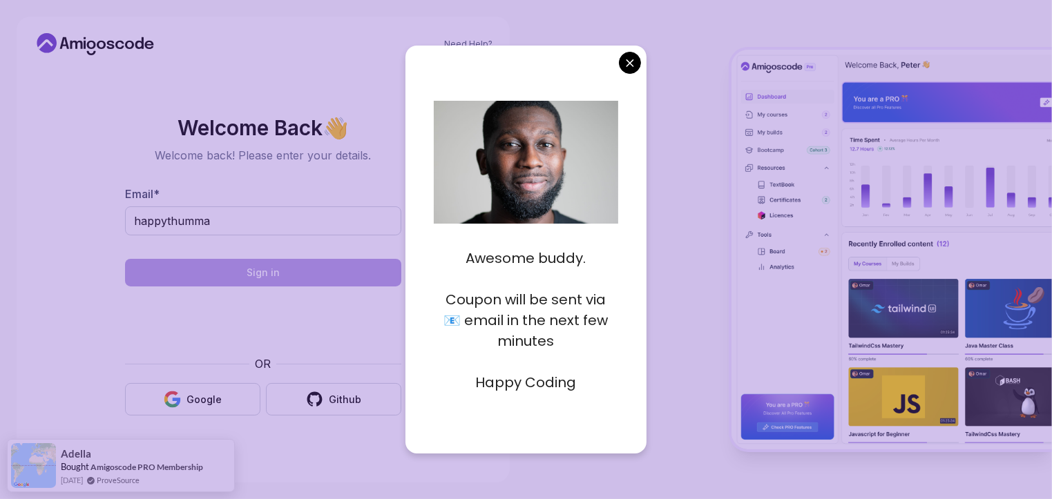
click at [648, 300] on div at bounding box center [789, 249] width 526 height 499
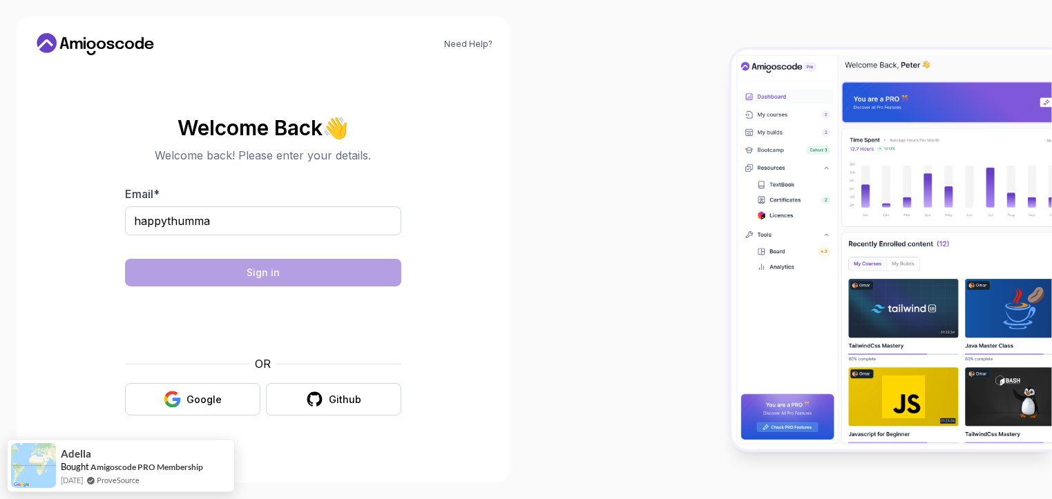
click at [627, 62] on body "Need Help? Welcome Back 👋 Welcome back! Please enter your details. Email * happ…" at bounding box center [526, 249] width 1052 height 499
